Goal: Information Seeking & Learning: Learn about a topic

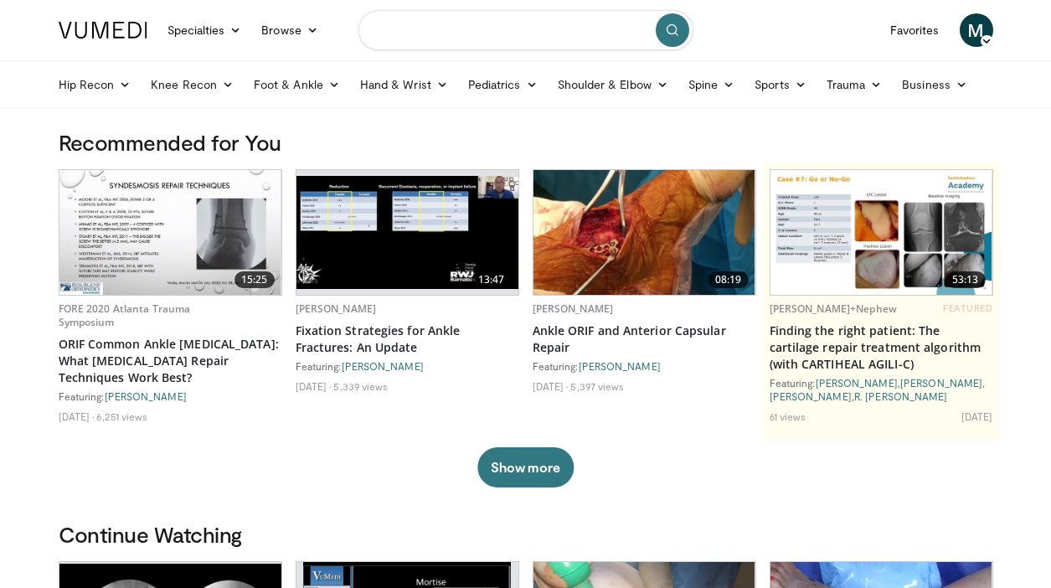
click at [449, 37] on input "Search topics, interventions" at bounding box center [525, 30] width 335 height 40
type input "**********"
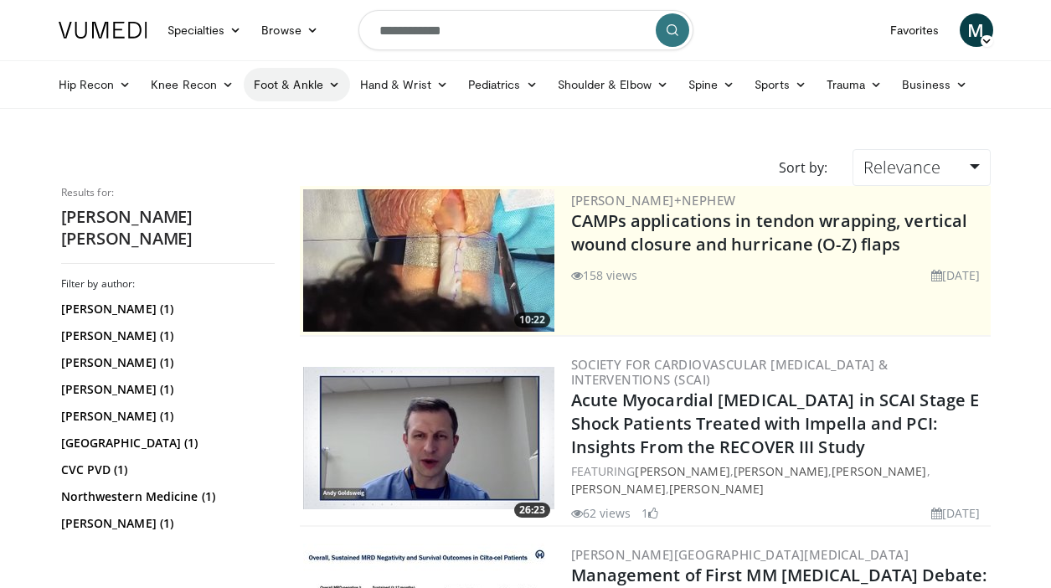
click at [311, 86] on link "Foot & Ankle" at bounding box center [297, 84] width 106 height 33
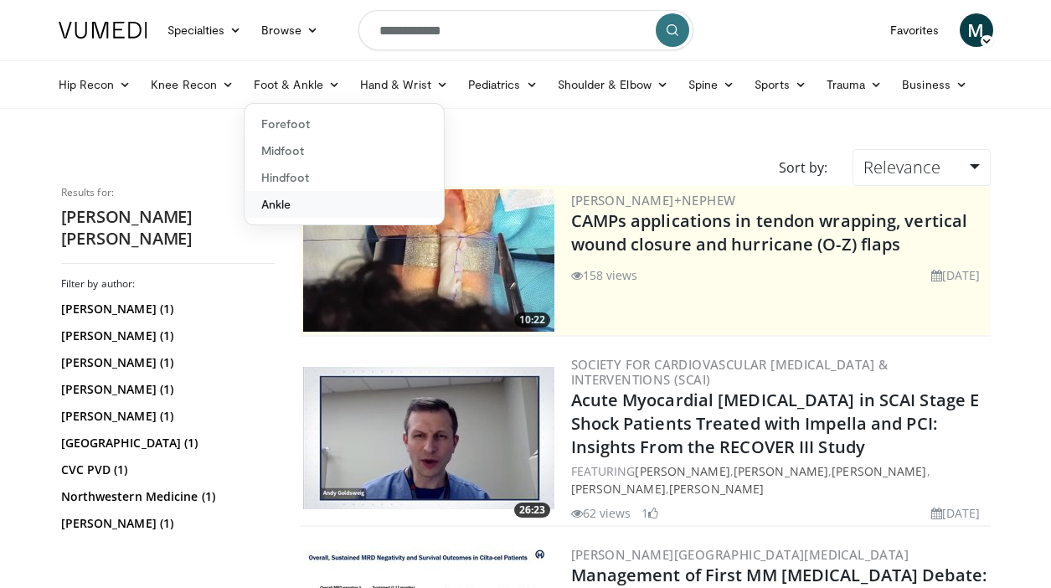
click at [284, 200] on link "Ankle" at bounding box center [343, 204] width 199 height 27
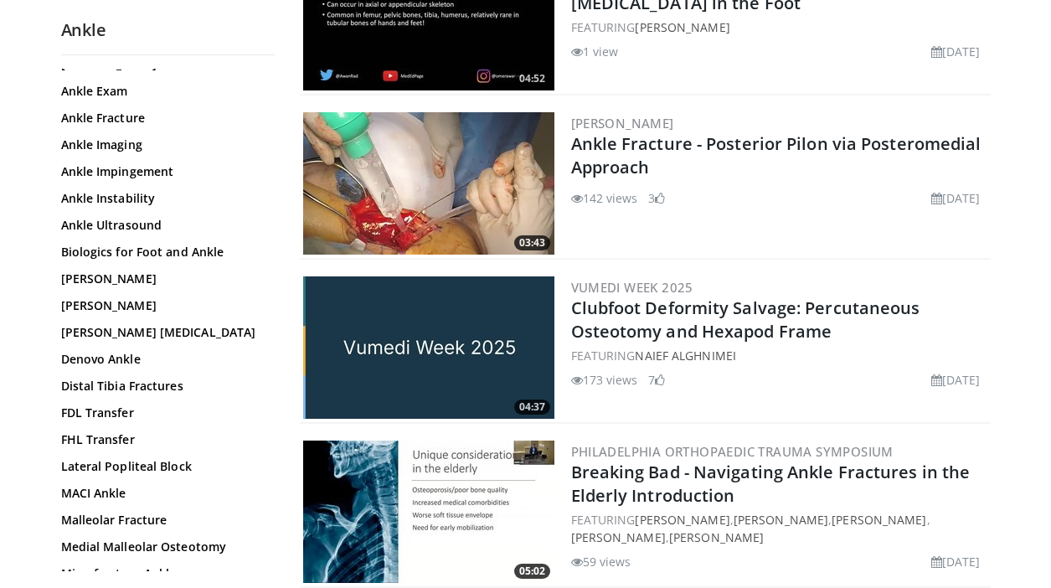
scroll to position [205, 0]
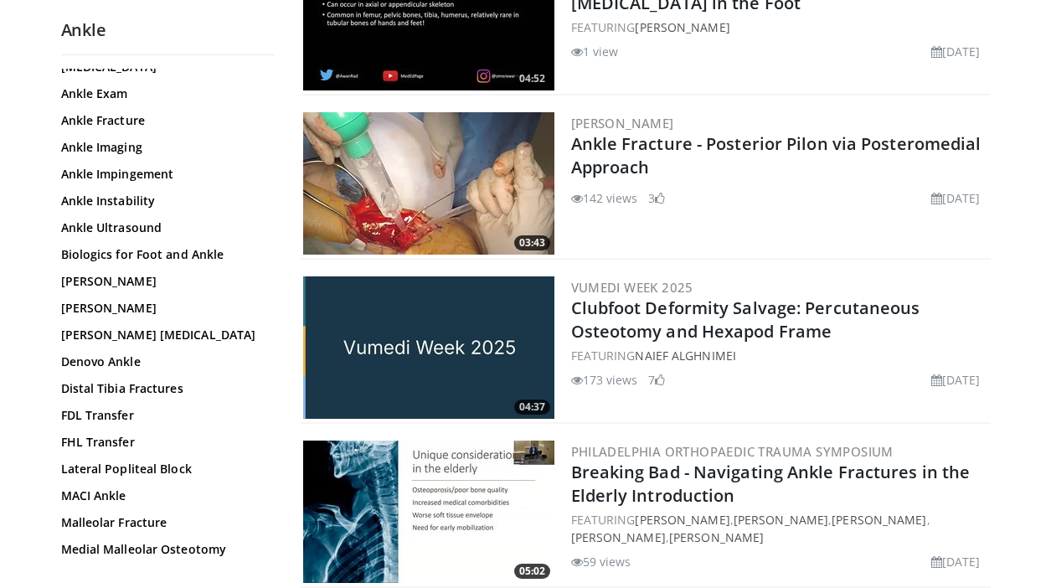
click at [108, 134] on div "3D Printing - Ankle ACI Ankle Ankle Anatomy Ankle Arthrodesis Ankle Arthroplast…" at bounding box center [165, 429] width 209 height 1008
click at [113, 128] on link "Ankle Fracture" at bounding box center [163, 120] width 205 height 17
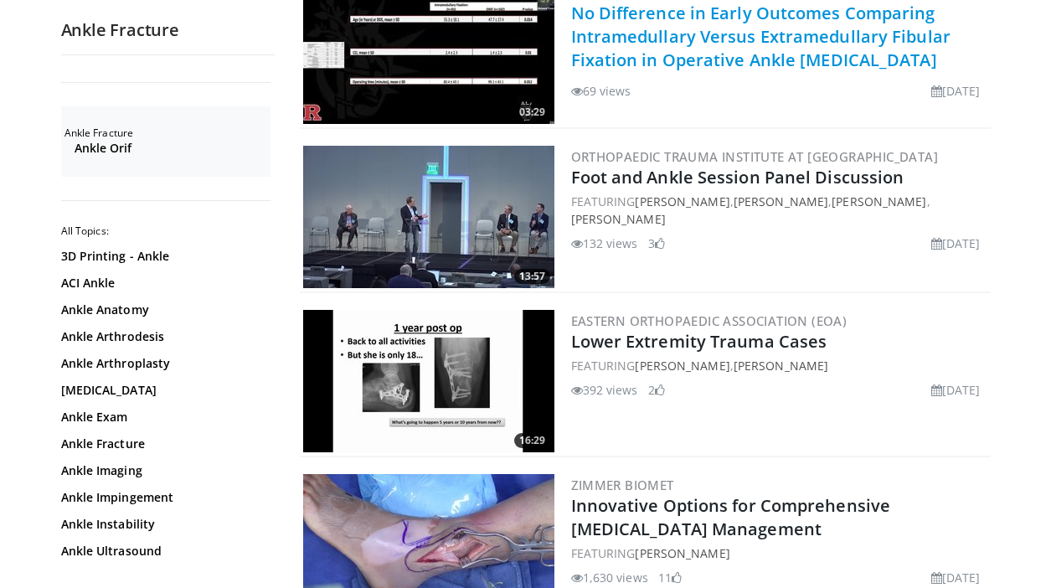
scroll to position [2714, 0]
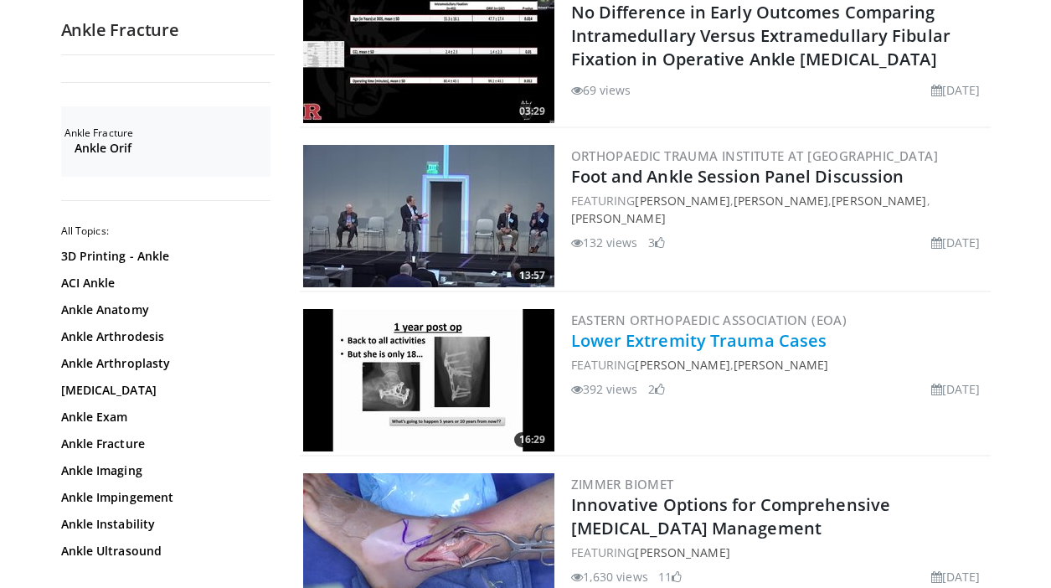
click at [756, 329] on link "Lower Extremity Trauma Cases" at bounding box center [699, 340] width 256 height 23
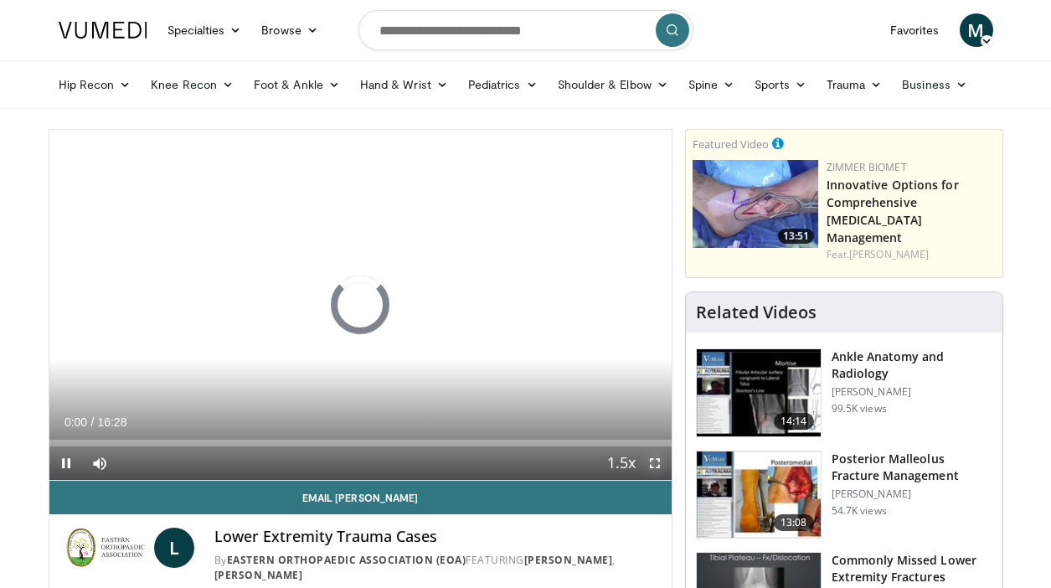
click at [655, 463] on span "Video Player" at bounding box center [654, 462] width 33 height 33
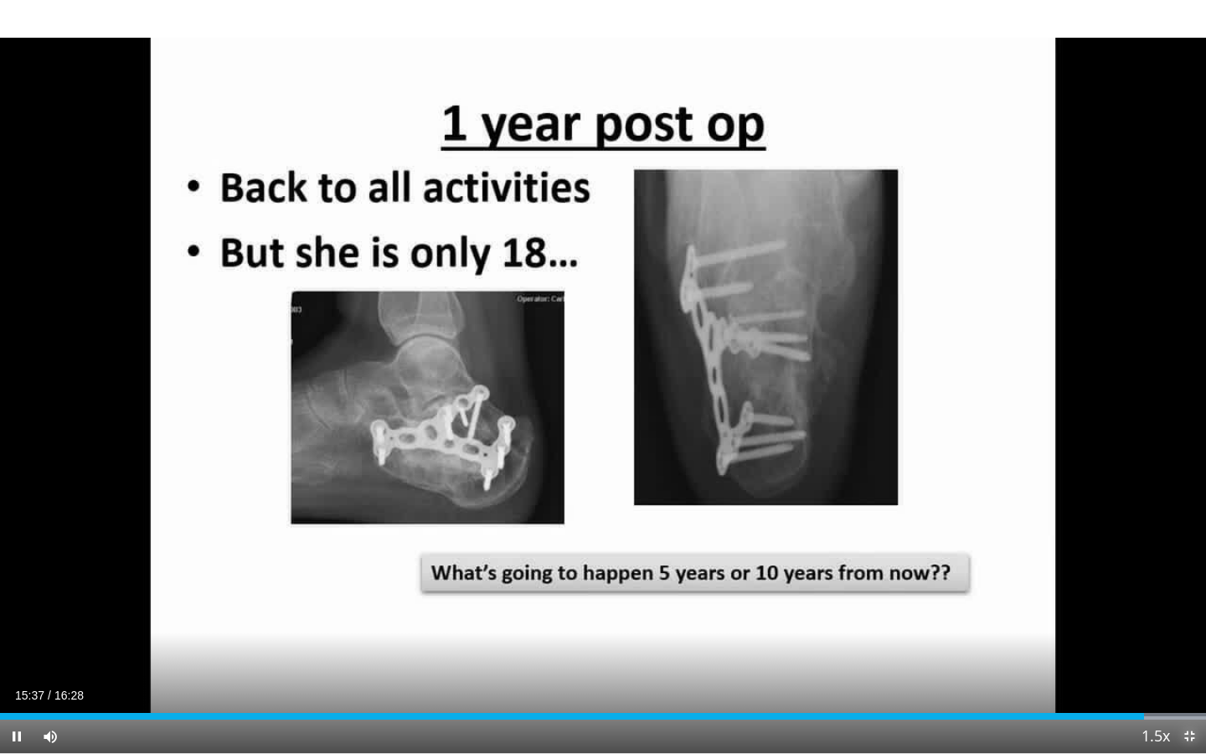
click at [1050, 587] on span "Video Player" at bounding box center [1188, 735] width 33 height 33
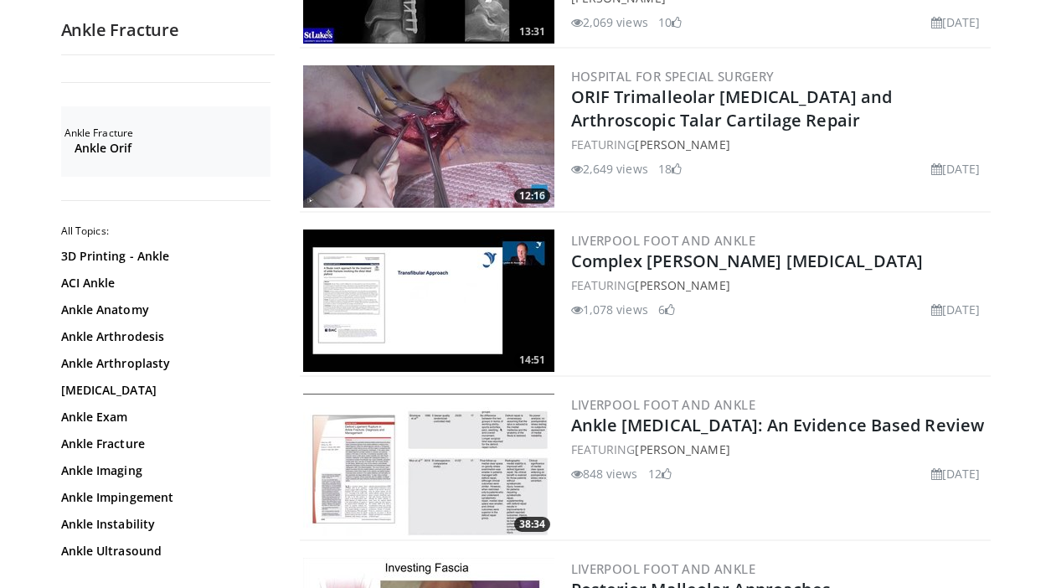
scroll to position [3775, 0]
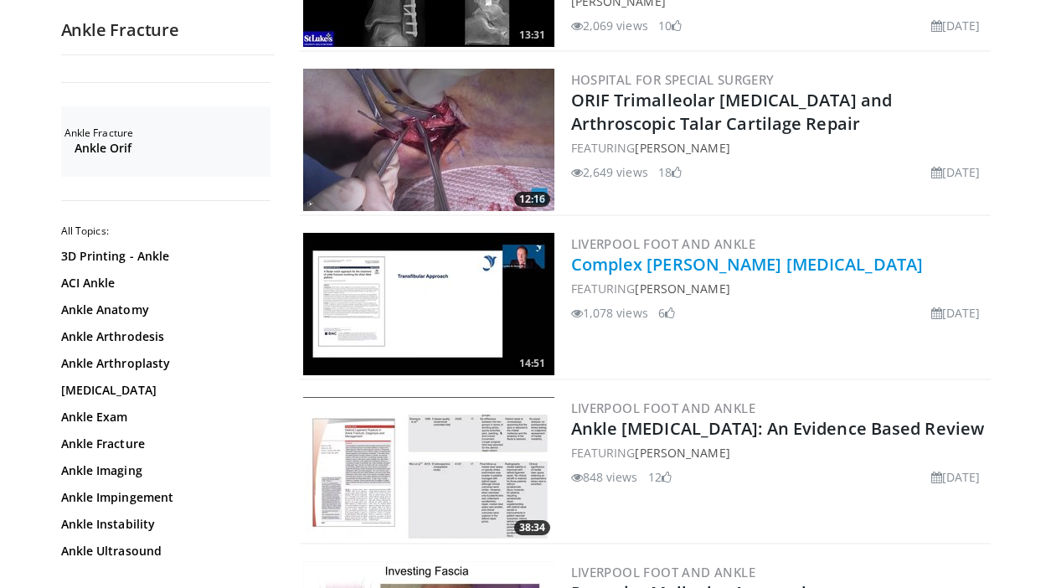
click at [681, 253] on link "Complex [PERSON_NAME] [MEDICAL_DATA]" at bounding box center [747, 264] width 352 height 23
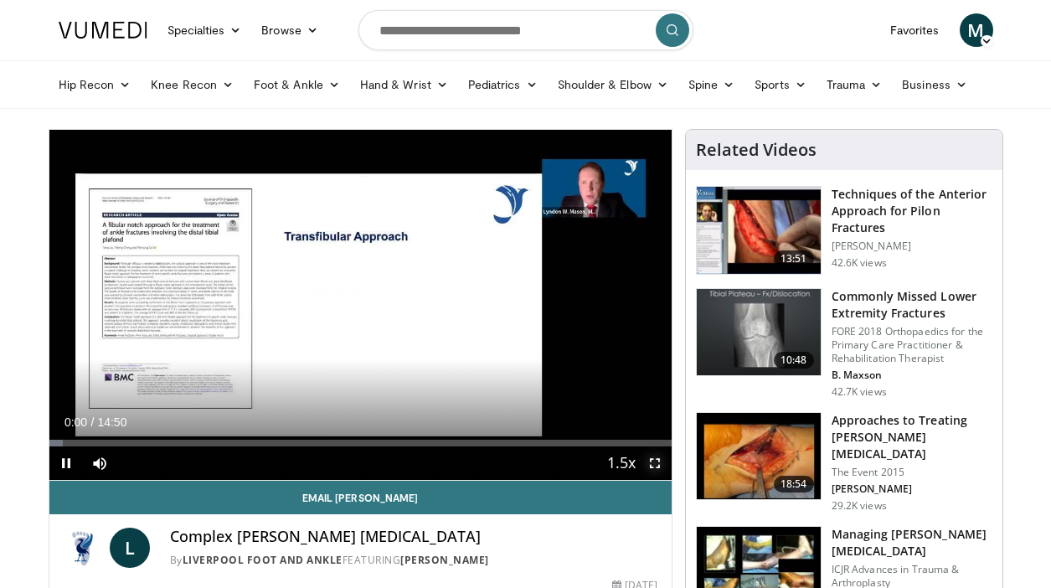
click at [656, 467] on span "Video Player" at bounding box center [654, 462] width 33 height 33
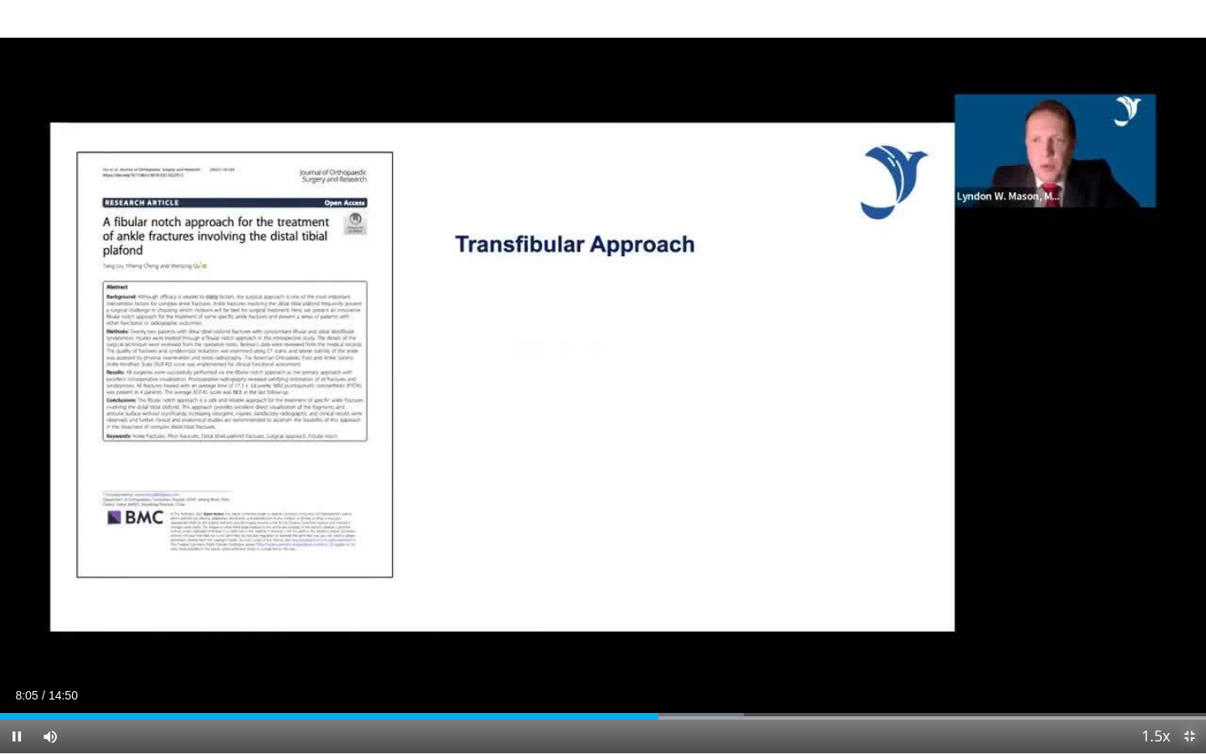
click at [1050, 587] on span "Video Player" at bounding box center [1188, 735] width 33 height 33
